Goal: Feedback & Contribution: Contribute content

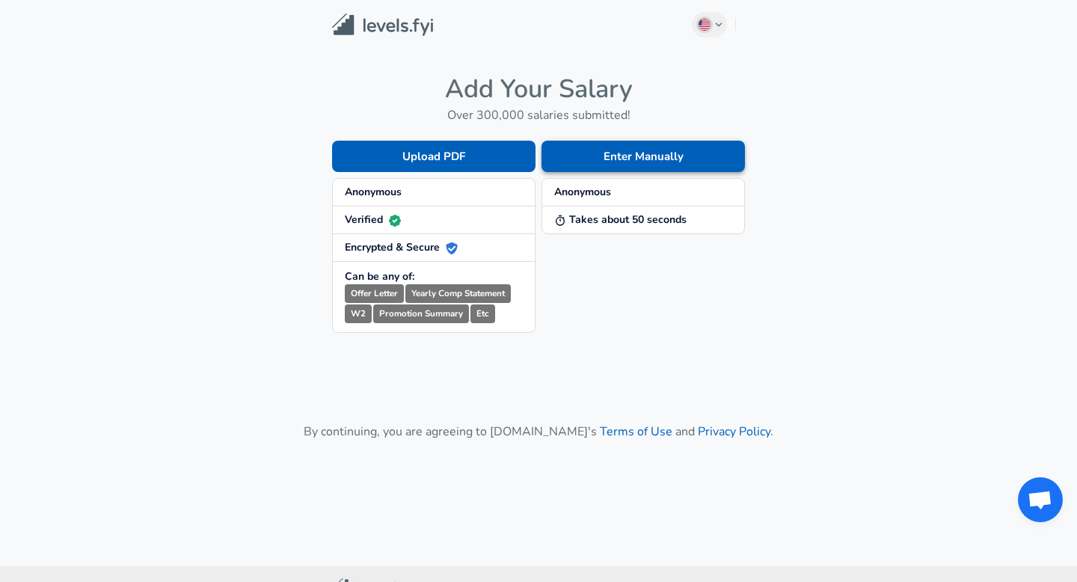
click at [623, 154] on button "Enter Manually" at bounding box center [644, 156] width 204 height 31
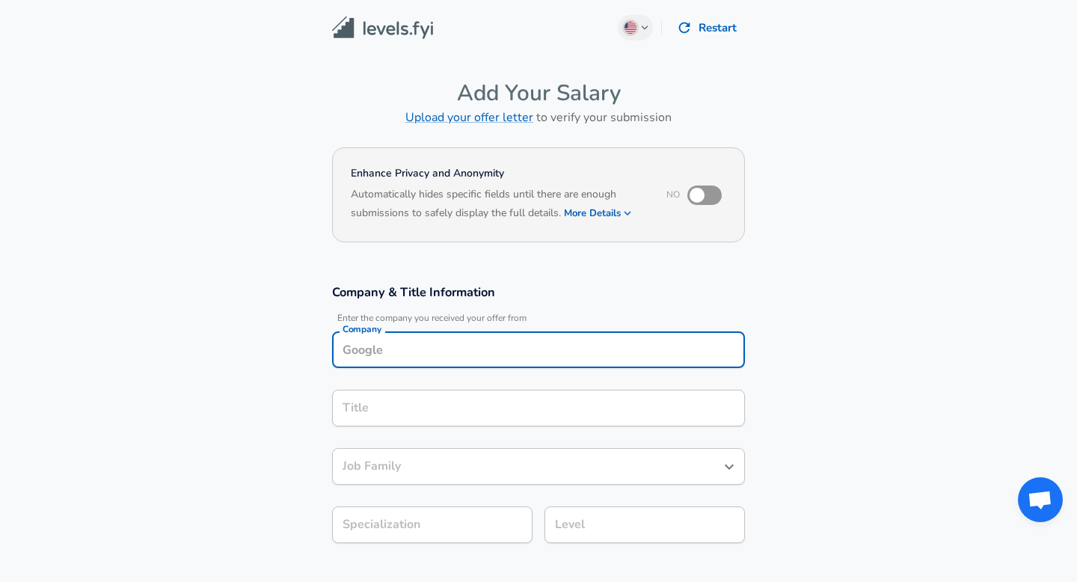
click at [471, 349] on div "Company" at bounding box center [538, 349] width 413 height 37
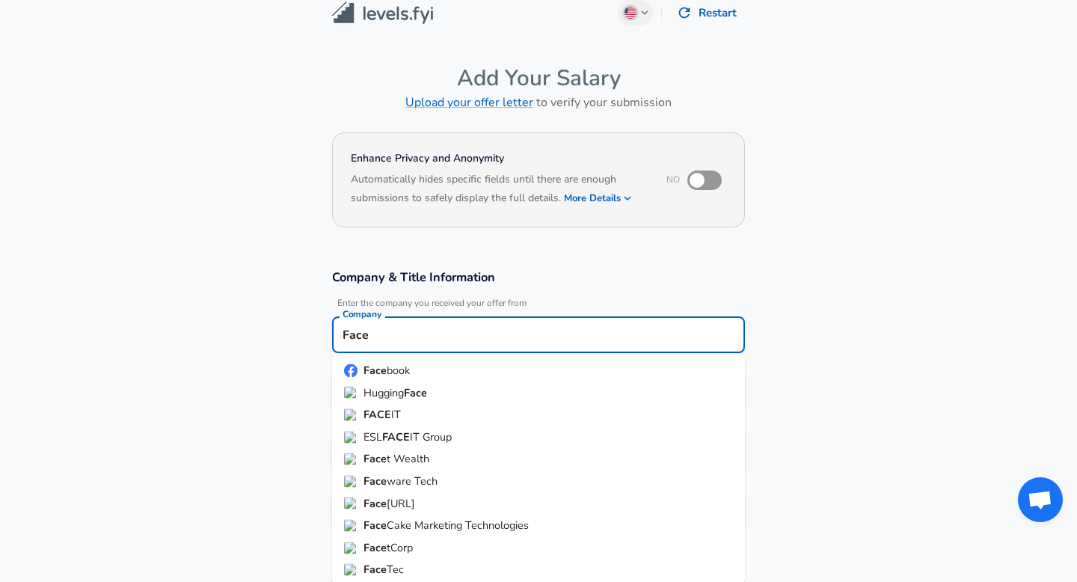
click at [471, 365] on li "Face book" at bounding box center [538, 371] width 413 height 22
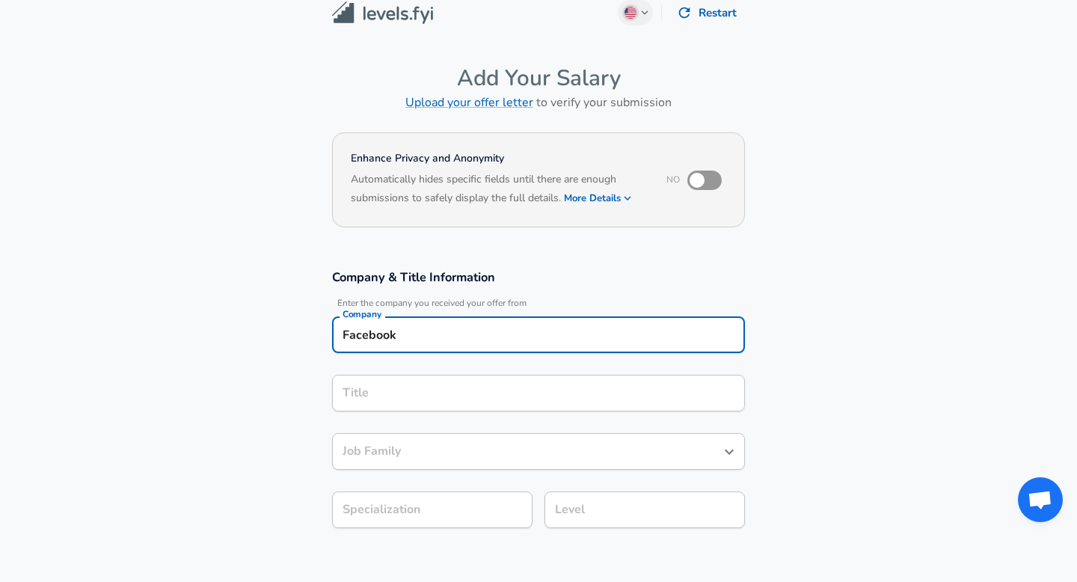
type input "Facebook"
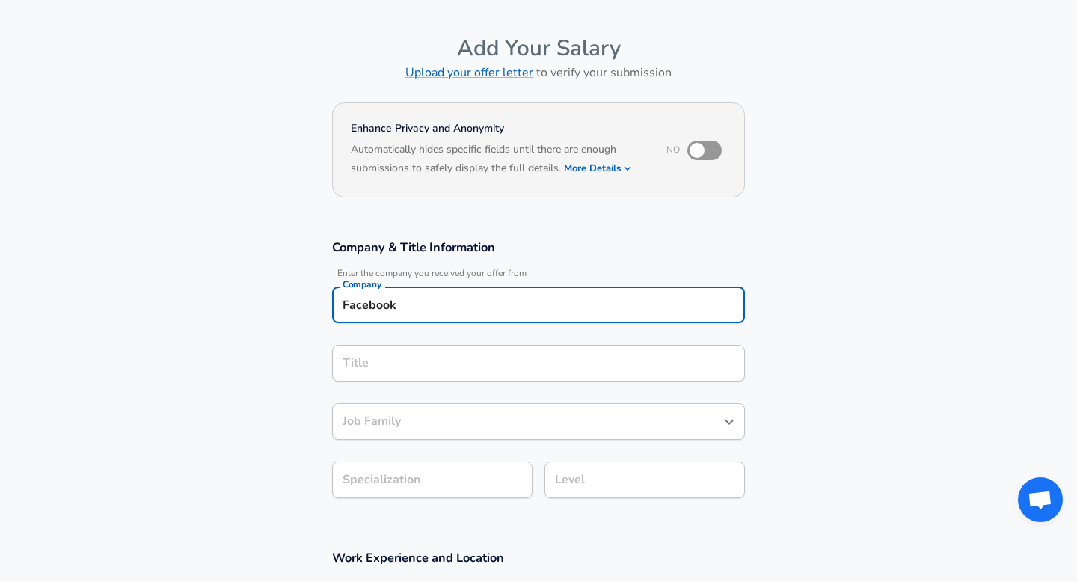
click at [417, 375] on input "Title" at bounding box center [539, 363] width 400 height 23
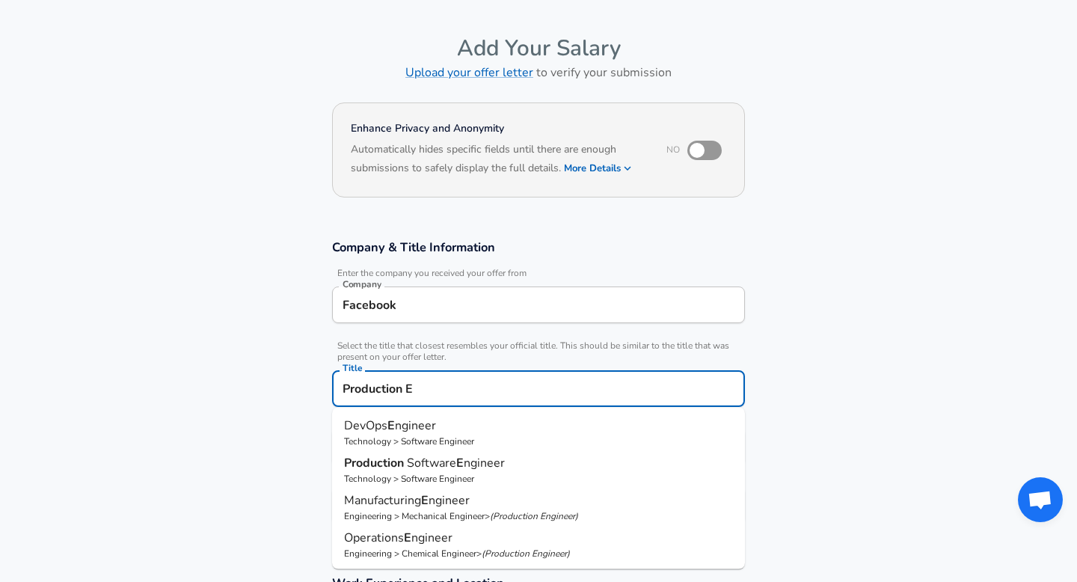
click at [399, 474] on p "Technology > Software Engineer" at bounding box center [538, 478] width 389 height 13
type input "Production Software Engineer"
type input "Production"
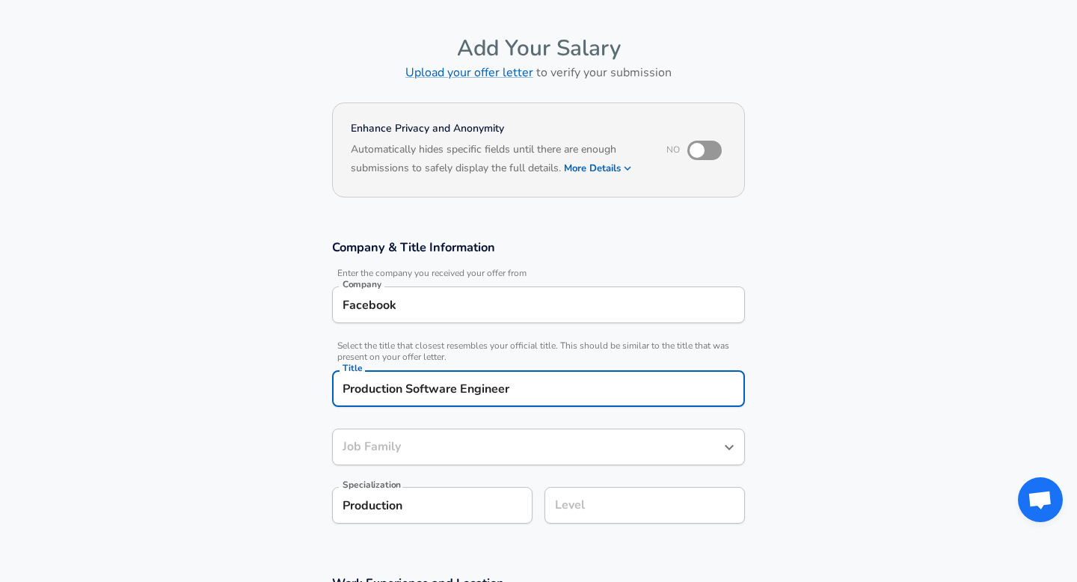
type input "Software Engineer"
type input "Production Software Engineer"
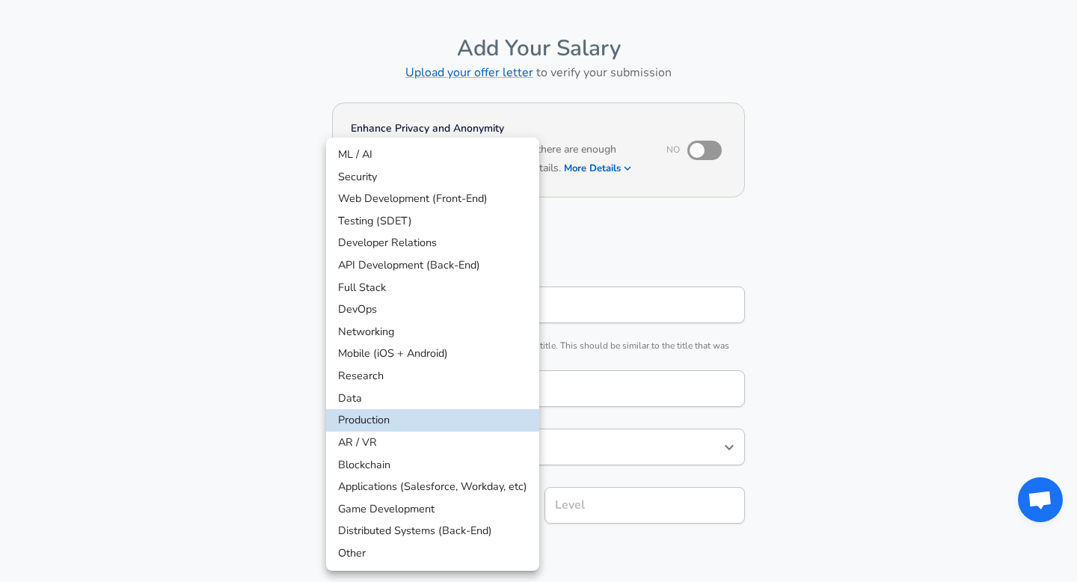
scroll to position [90, 0]
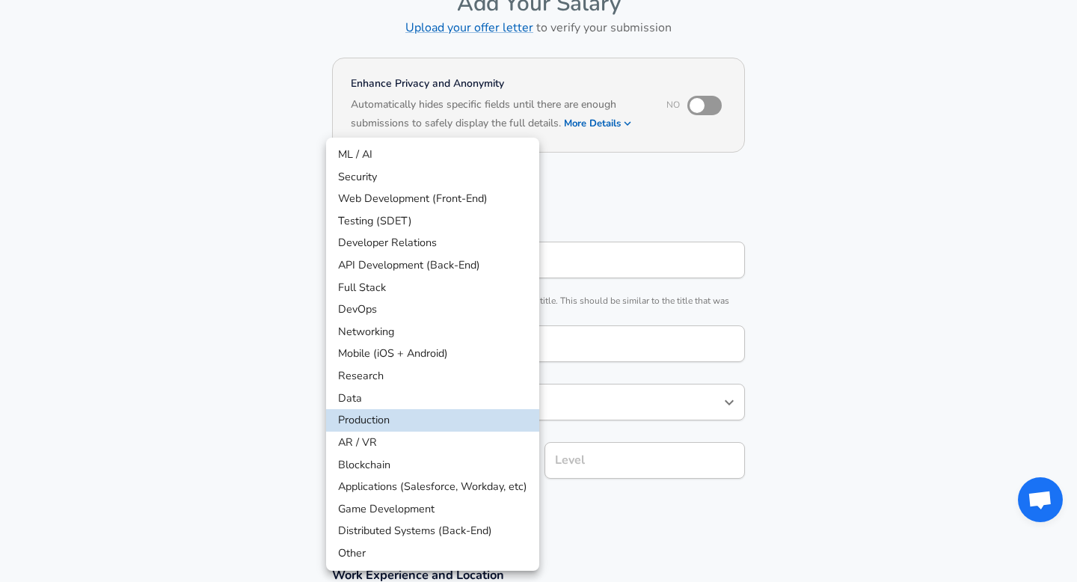
click at [474, 492] on body "English ([GEOGRAPHIC_DATA]) Change Restart Add Your Salary Upload your offer le…" at bounding box center [538, 201] width 1077 height 582
click at [572, 508] on div at bounding box center [538, 291] width 1077 height 582
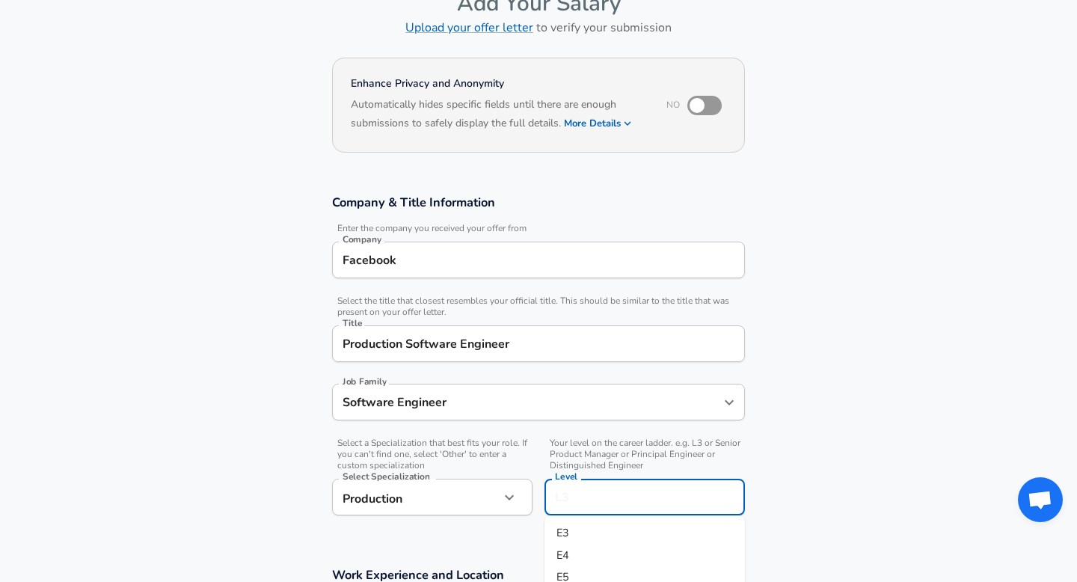
scroll to position [120, 0]
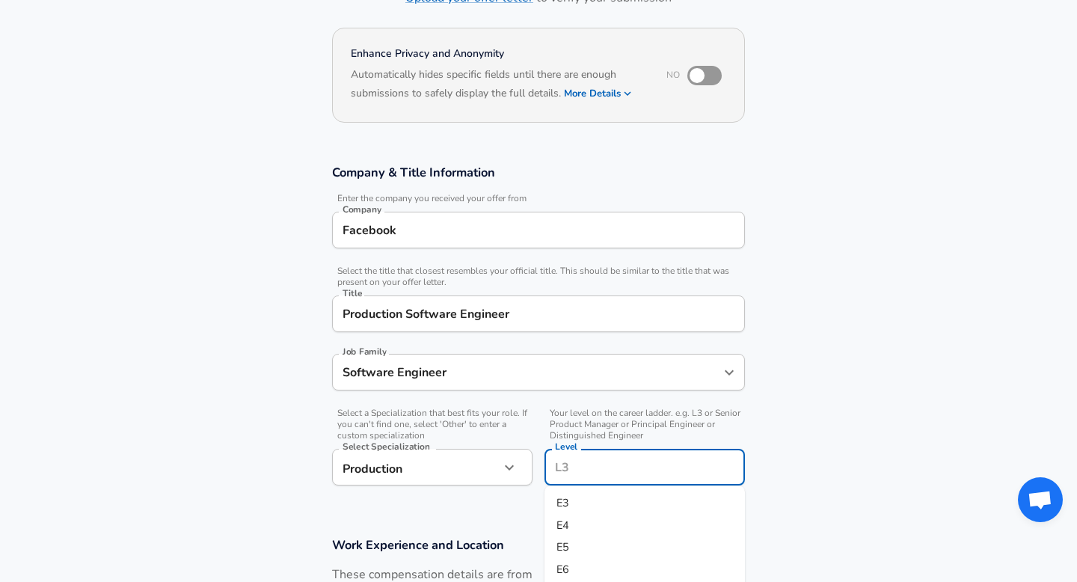
click at [585, 467] on input "Level" at bounding box center [644, 467] width 187 height 23
click at [581, 545] on li "E5" at bounding box center [645, 547] width 201 height 22
type input "E5"
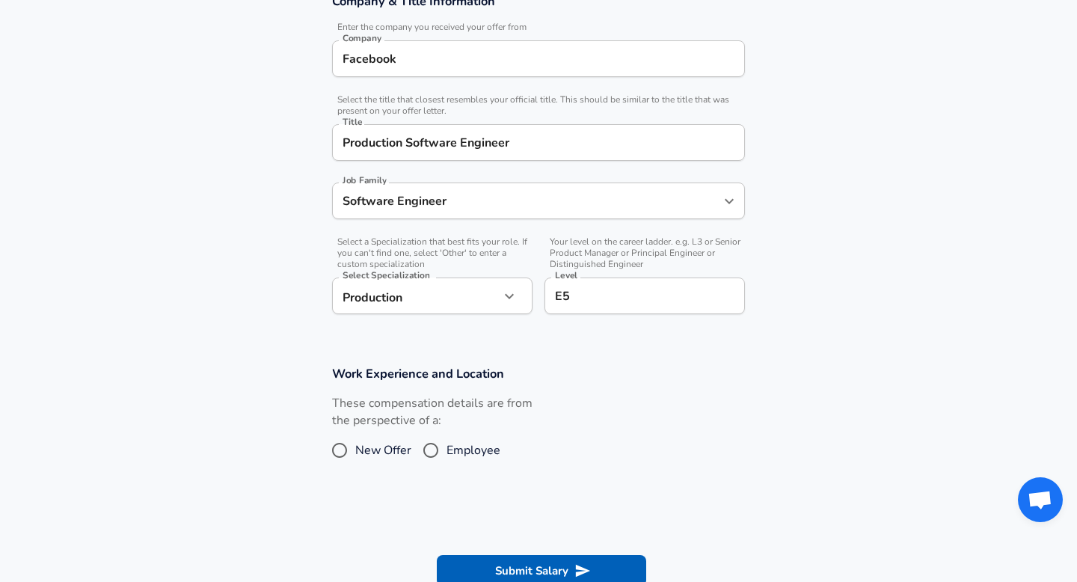
scroll to position [296, 0]
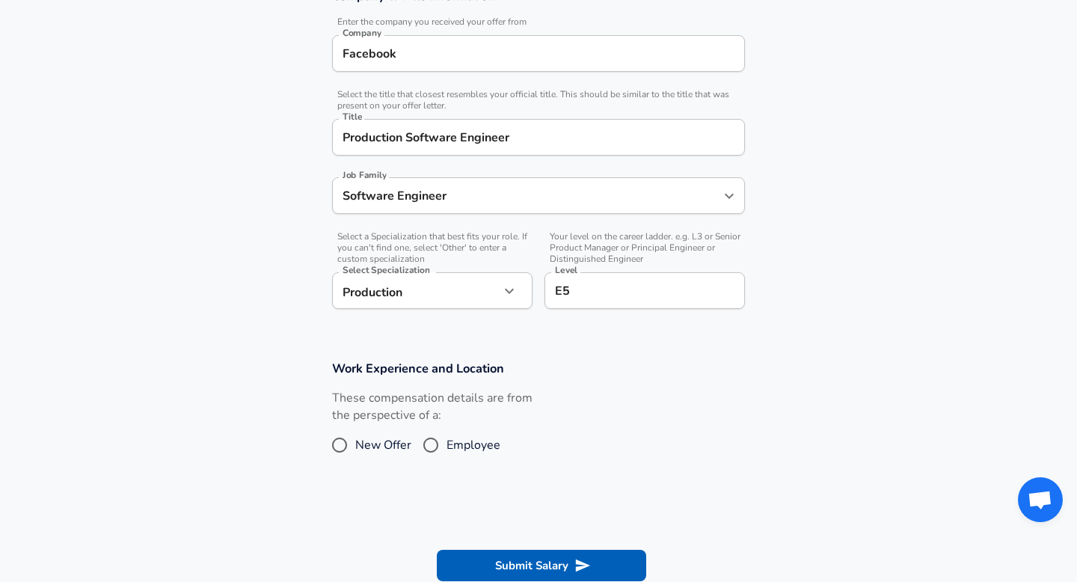
click at [360, 444] on span "New Offer" at bounding box center [383, 445] width 56 height 18
click at [355, 444] on input "New Offer" at bounding box center [339, 445] width 31 height 24
radio input "true"
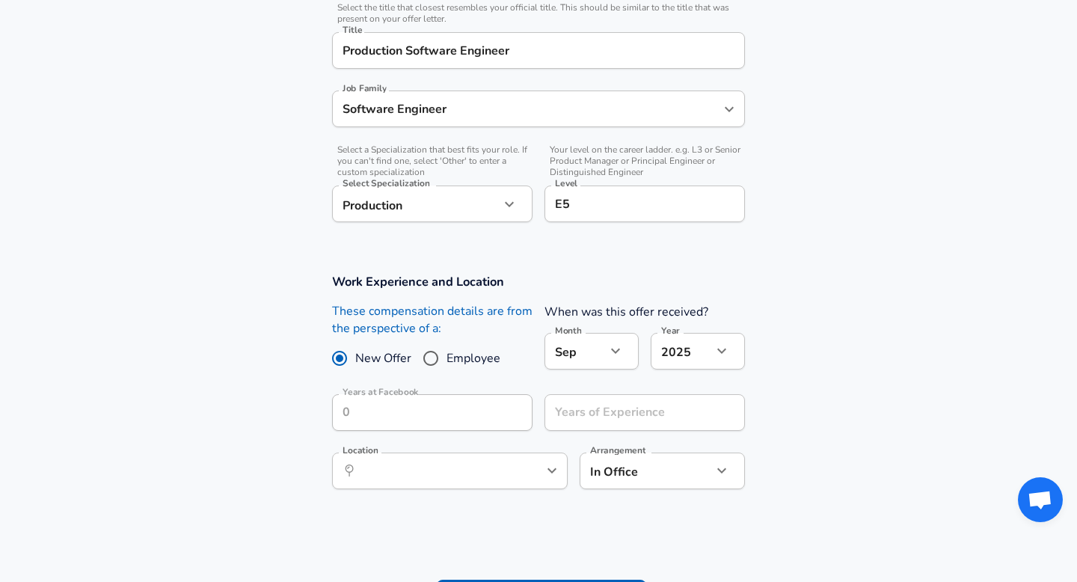
scroll to position [388, 0]
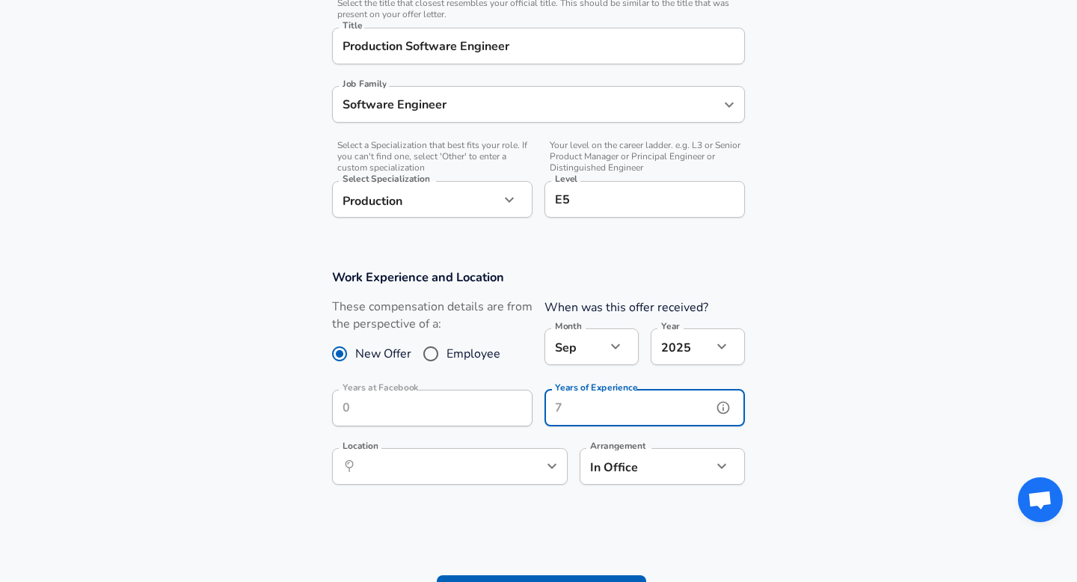
click at [593, 413] on input "Years of Experience" at bounding box center [629, 408] width 168 height 37
click at [536, 467] on button "help" at bounding box center [527, 466] width 22 height 22
type input "15"
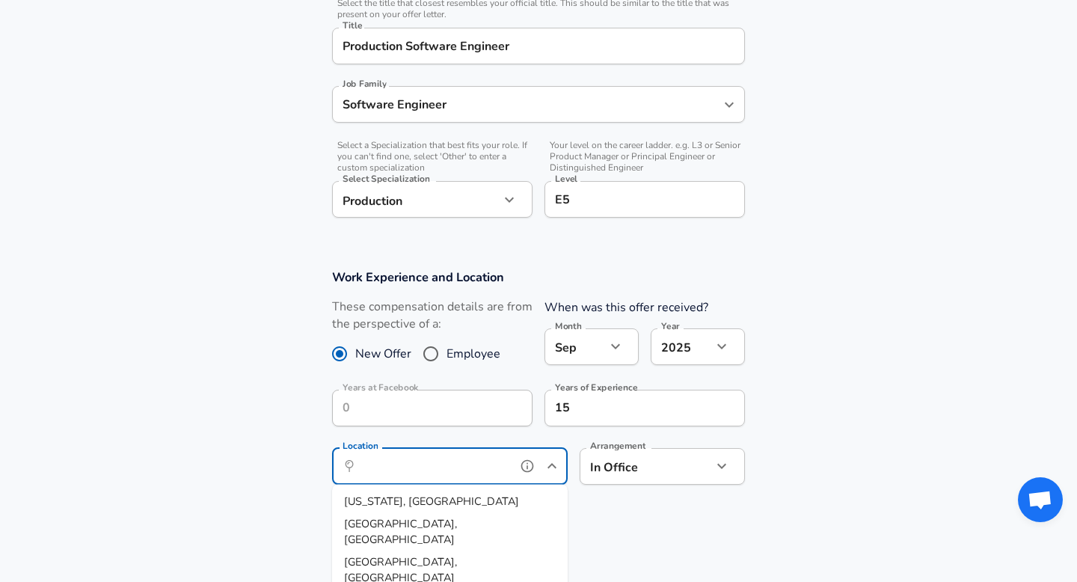
click at [490, 475] on input "Location" at bounding box center [433, 466] width 153 height 23
click at [475, 529] on li "Bell evue, [GEOGRAPHIC_DATA]" at bounding box center [450, 540] width 236 height 22
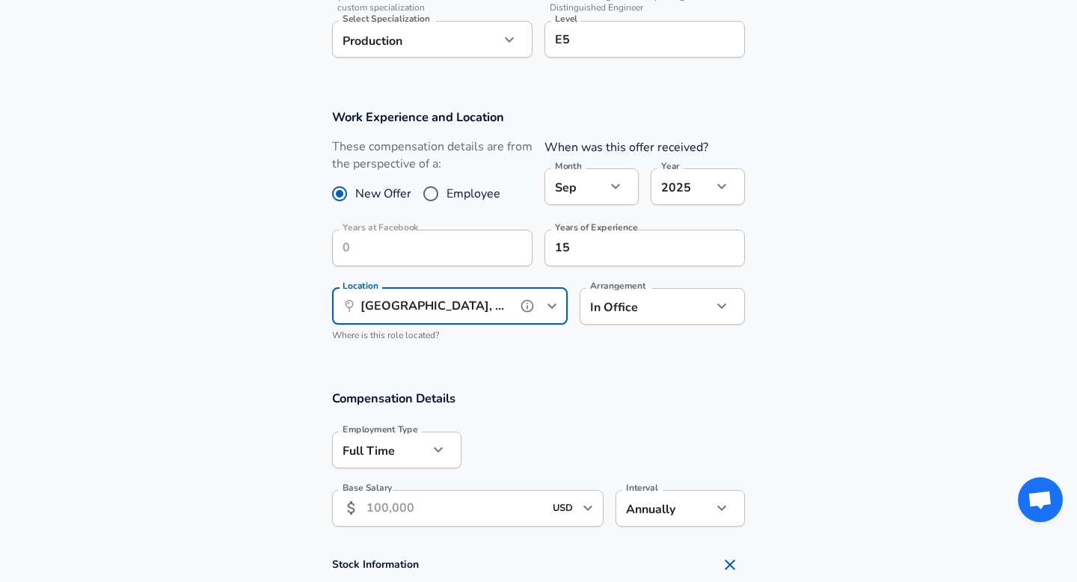
scroll to position [548, 0]
type input "[GEOGRAPHIC_DATA], [GEOGRAPHIC_DATA]"
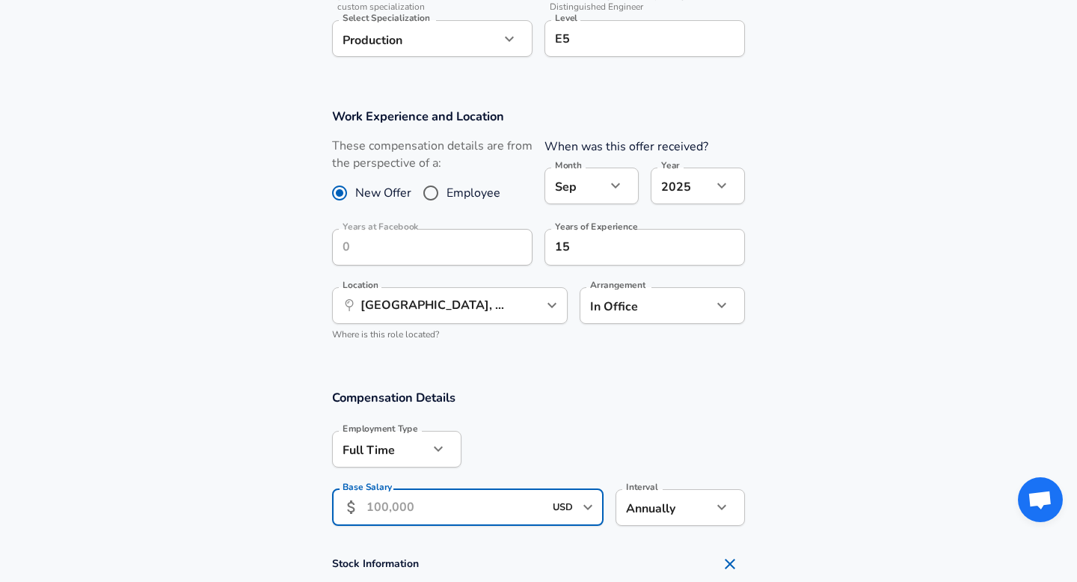
click at [485, 507] on input "Base Salary" at bounding box center [455, 507] width 177 height 37
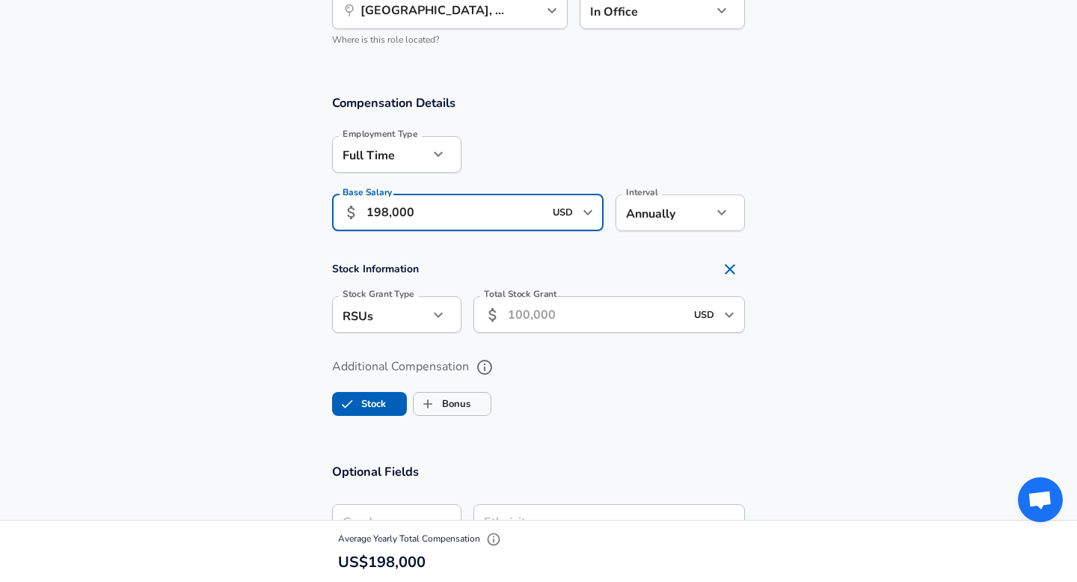
scroll to position [857, 0]
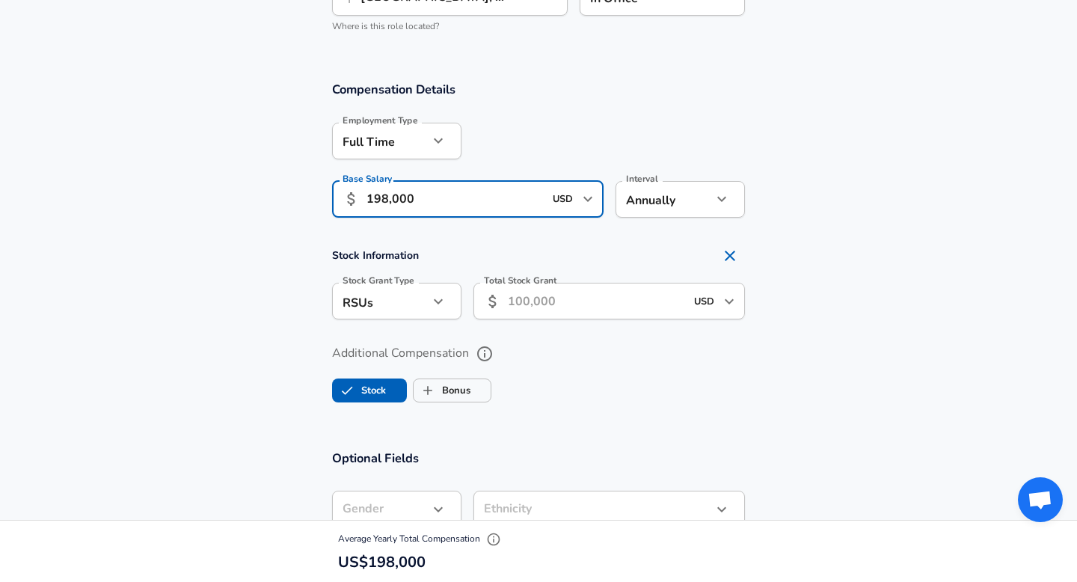
type input "198,000"
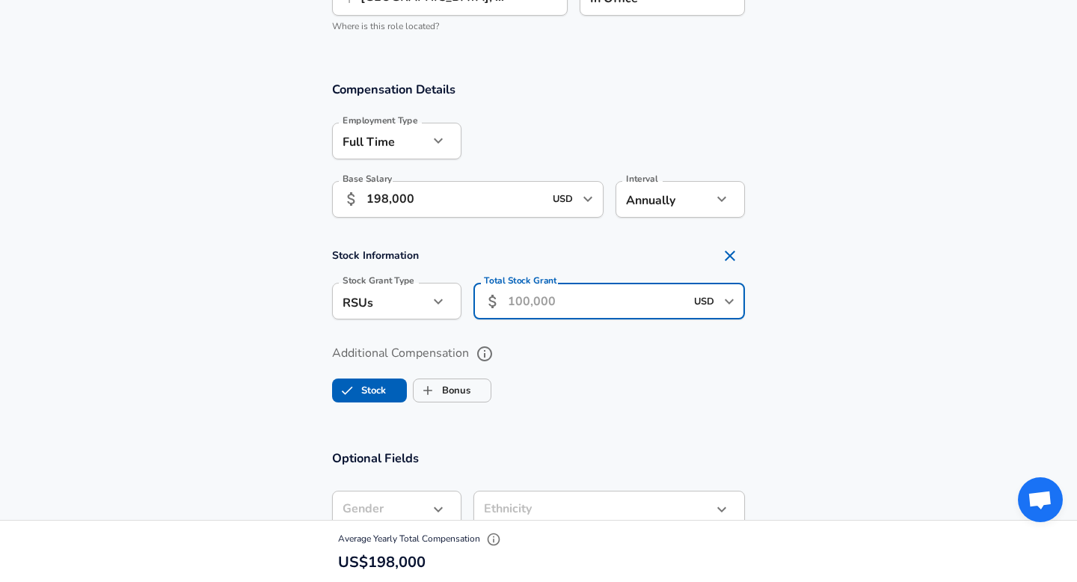
scroll to position [0, 0]
click at [533, 306] on input "Total Stock Grant" at bounding box center [596, 301] width 177 height 37
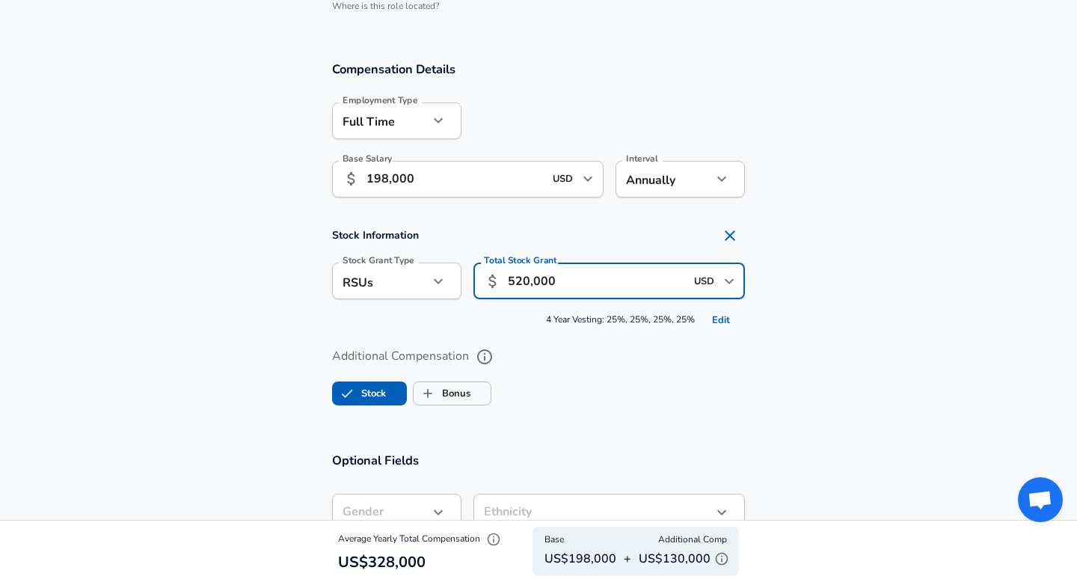
scroll to position [878, 0]
type input "520,000"
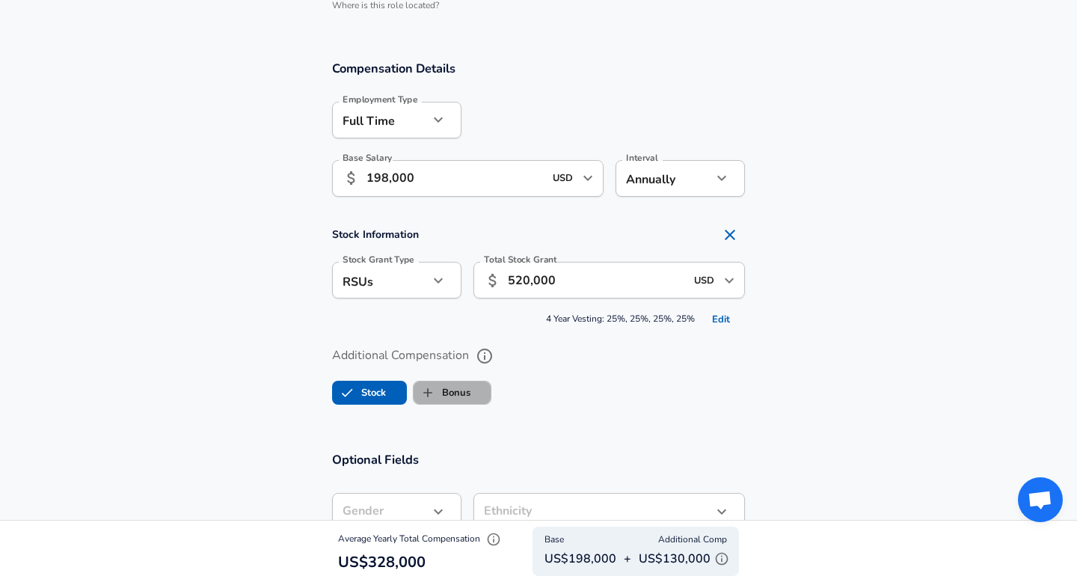
click at [456, 388] on label "Bonus" at bounding box center [442, 393] width 57 height 28
checkbox input "true"
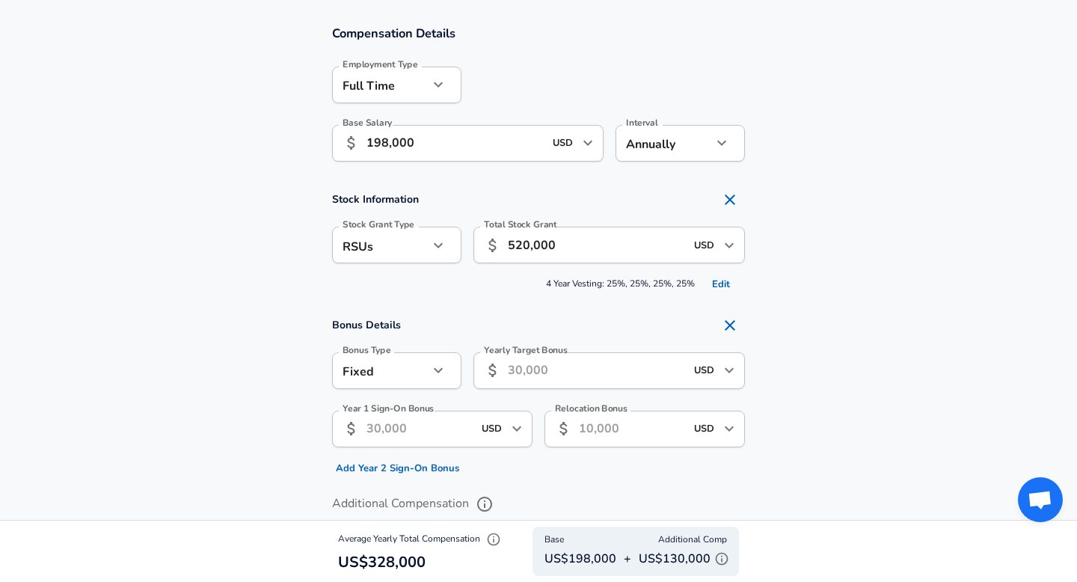
scroll to position [920, 0]
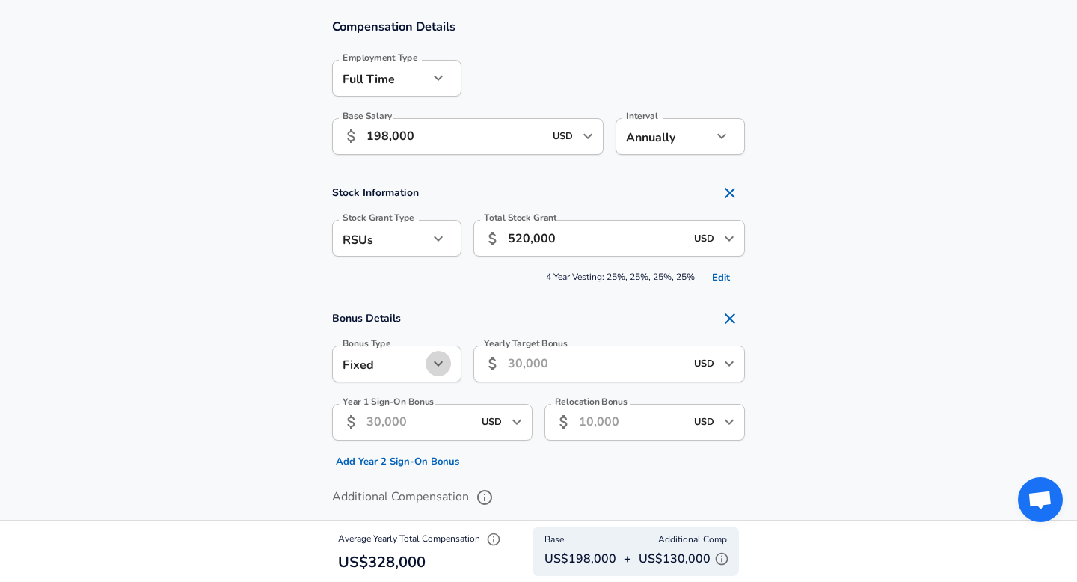
click at [441, 368] on icon "button" at bounding box center [438, 364] width 18 height 18
click at [430, 418] on li "Percentage" at bounding box center [396, 422] width 129 height 22
type input "percentage"
click at [551, 369] on input "Yearly Target Bonus Percent" at bounding box center [592, 364] width 237 height 37
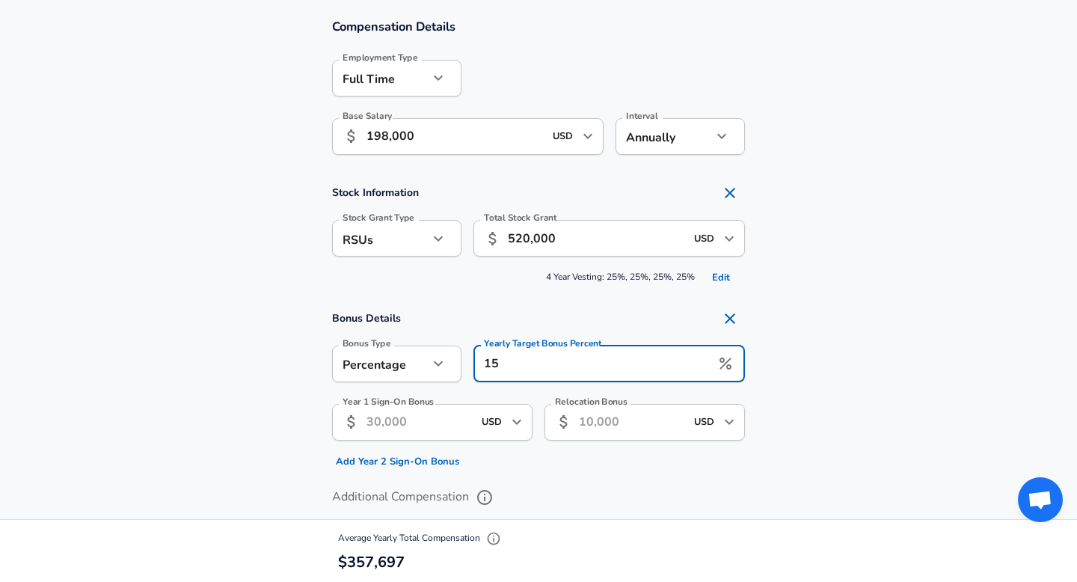
type input "15"
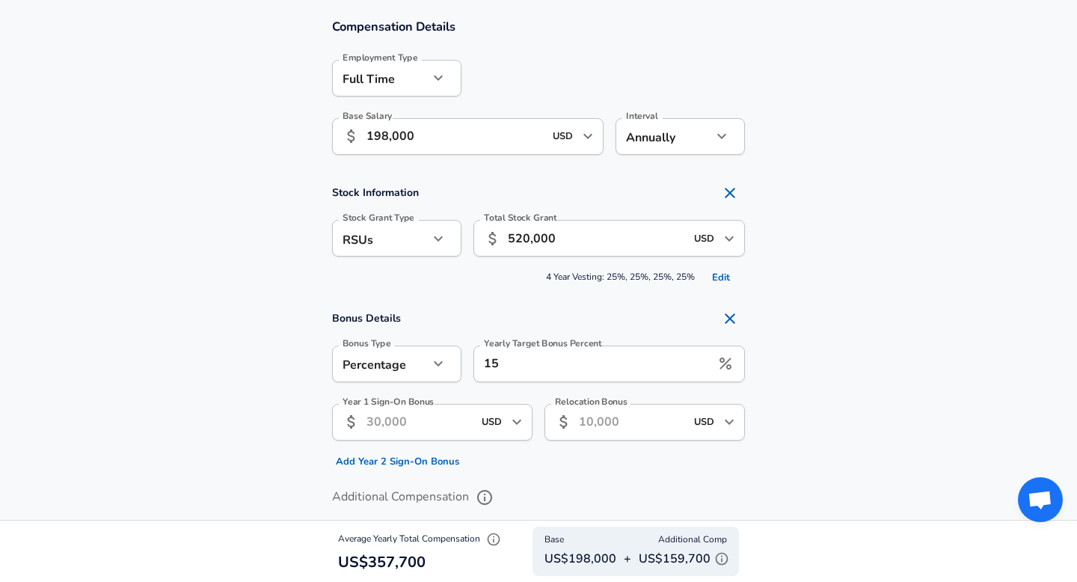
click at [793, 394] on section "Bonus Details Bonus Type Percentage percentage Bonus Type Yearly Target Bonus P…" at bounding box center [538, 389] width 1077 height 170
click at [451, 423] on input "Year 1 Sign-On Bonus" at bounding box center [420, 422] width 106 height 37
type input "0"
click at [601, 432] on input "Relocation Bonus" at bounding box center [632, 422] width 106 height 37
type input "0"
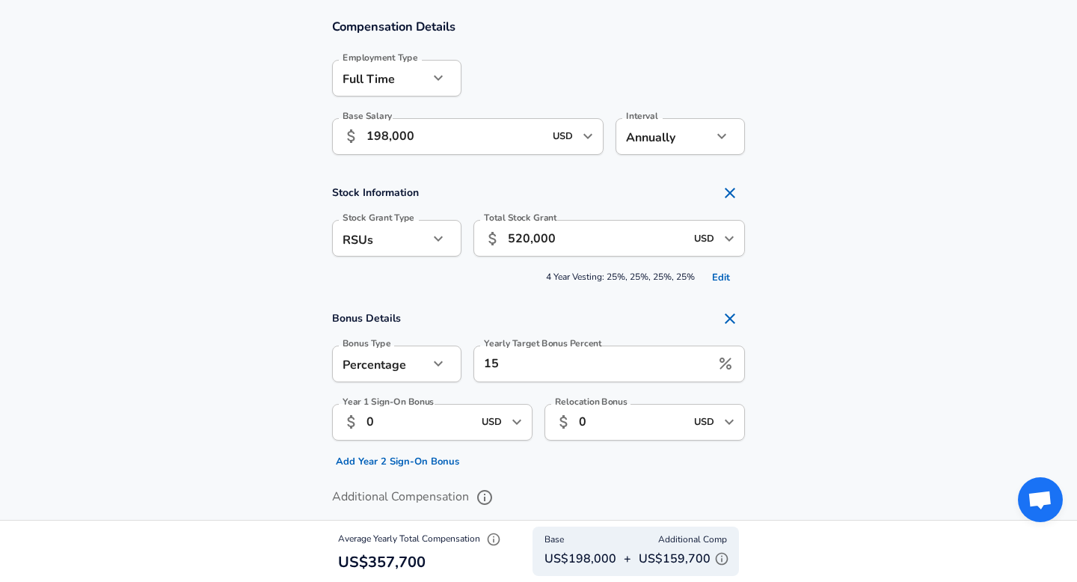
click at [772, 420] on section "Bonus Details Bonus Type Percentage percentage Bonus Type Yearly Target Bonus P…" at bounding box center [538, 389] width 1077 height 170
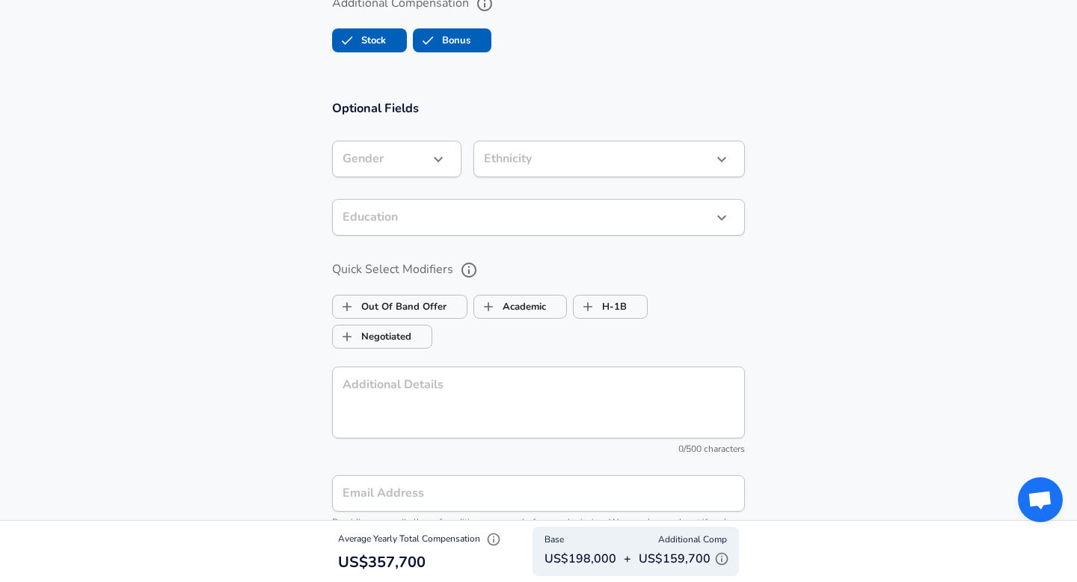
scroll to position [1414, 0]
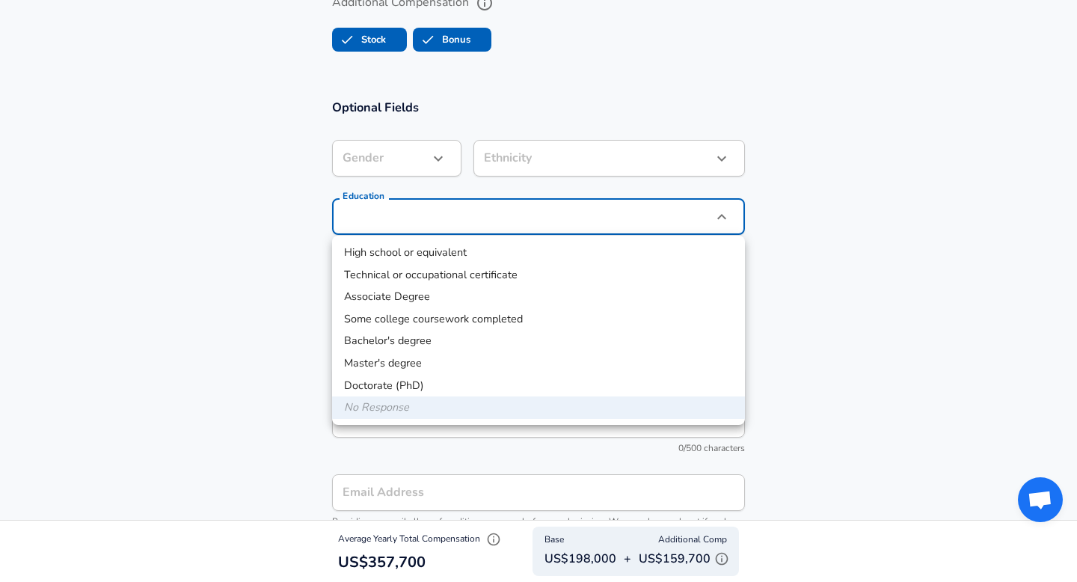
click at [499, 348] on li "Bachelor's degree" at bounding box center [538, 341] width 413 height 22
type input "Bachelors degree"
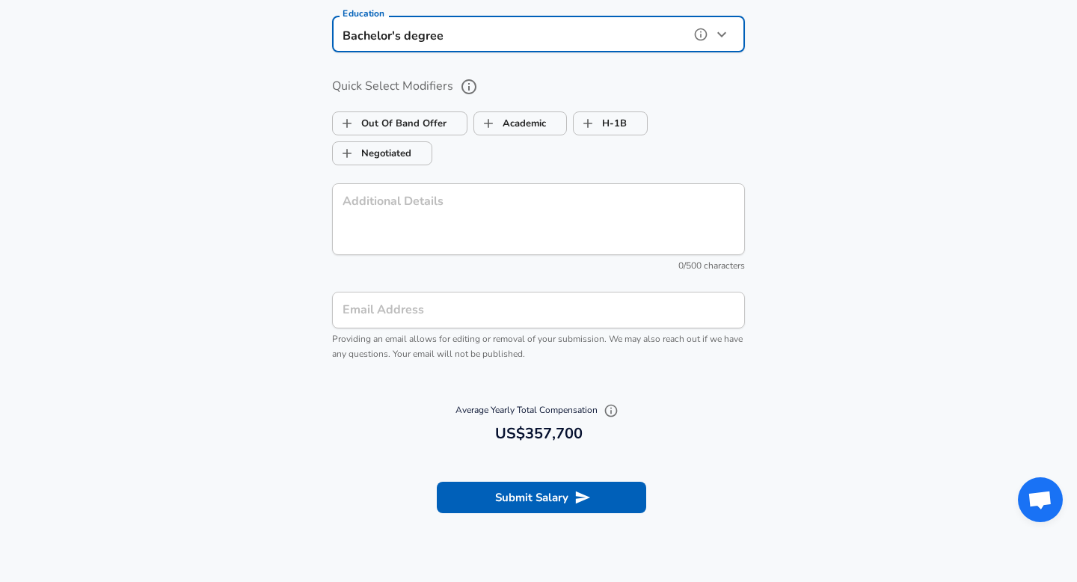
scroll to position [1600, 0]
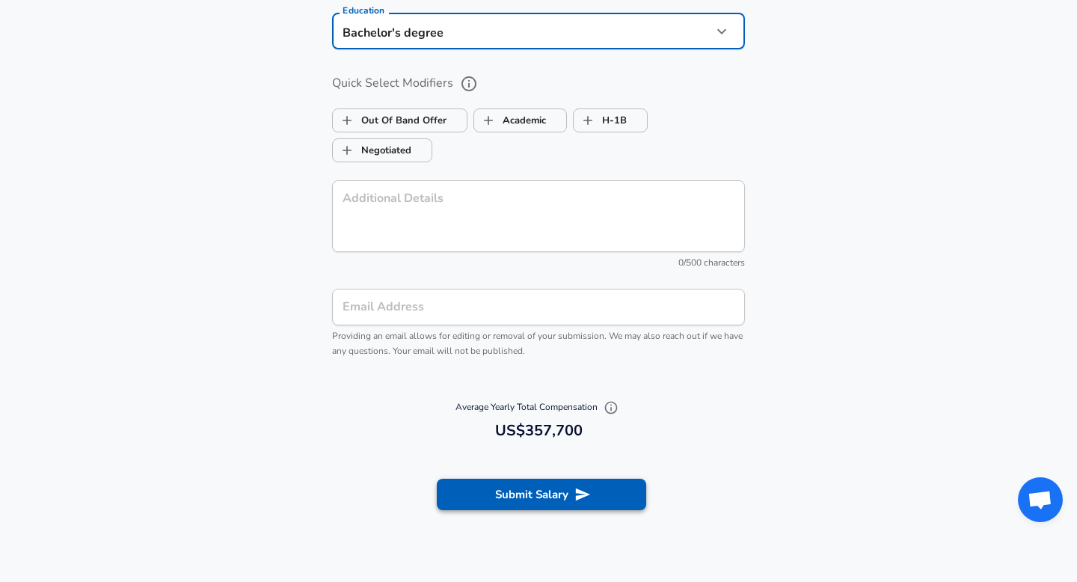
click at [543, 495] on button "Submit Salary" at bounding box center [542, 494] width 210 height 31
